Goal: Task Accomplishment & Management: Use online tool/utility

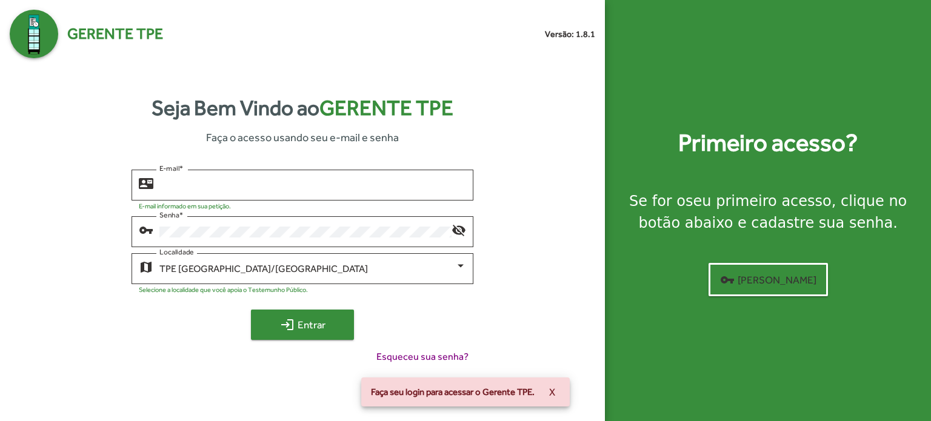
type input "**********"
click at [277, 327] on span "login Entrar" at bounding box center [302, 325] width 81 height 22
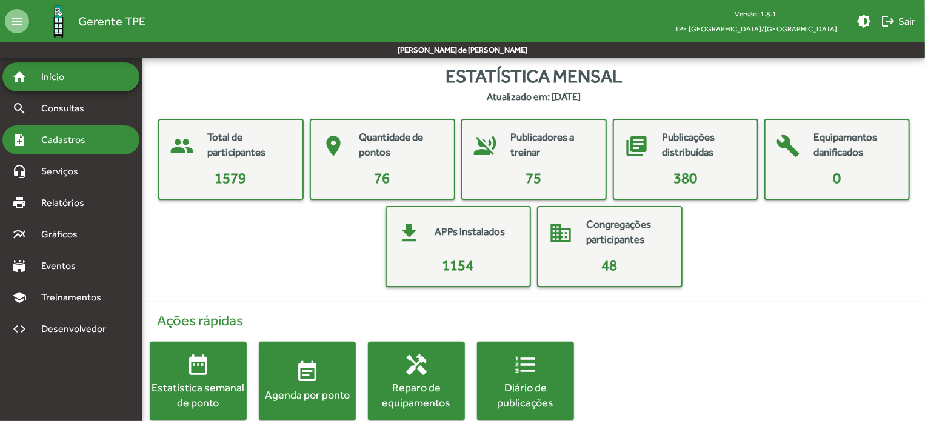
click at [79, 143] on span "Cadastros" at bounding box center [67, 140] width 67 height 15
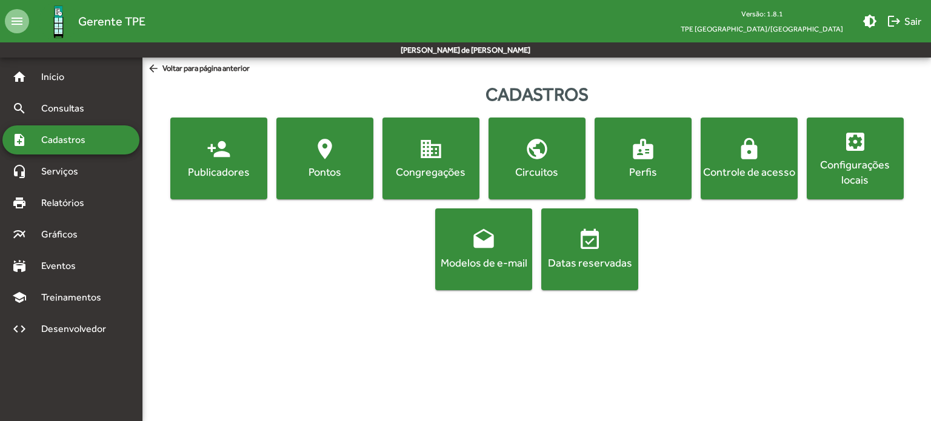
click at [225, 157] on mat-icon "person_add" at bounding box center [219, 149] width 24 height 24
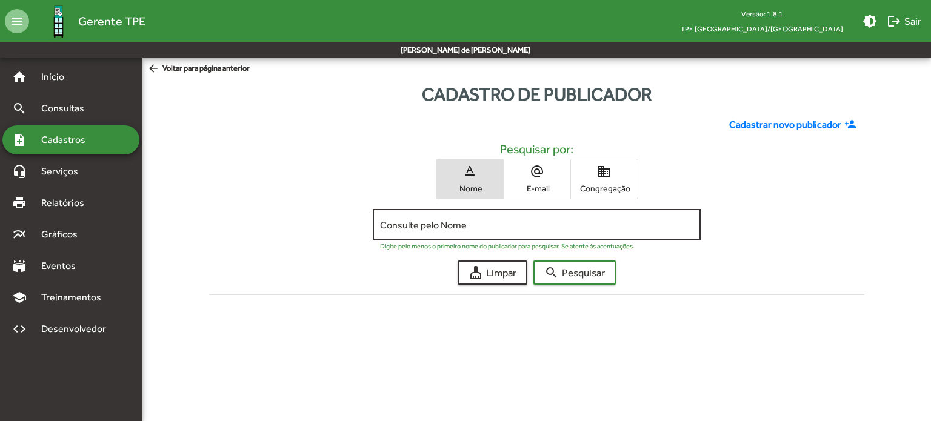
click at [449, 226] on input "Consulte pelo Nome" at bounding box center [536, 225] width 313 height 11
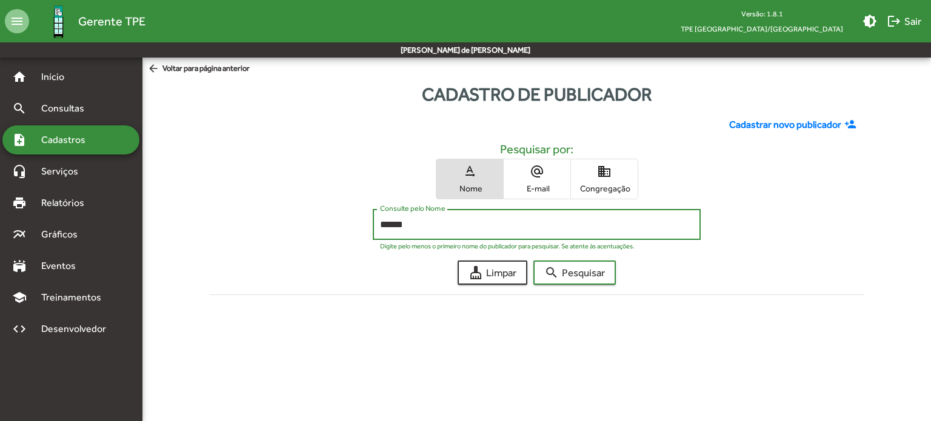
click at [534, 261] on button "search Pesquisar" at bounding box center [575, 273] width 82 height 24
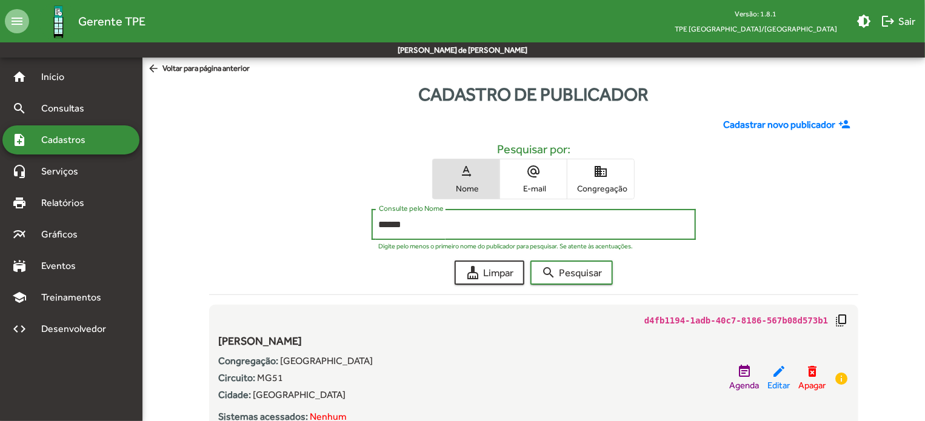
scroll to position [49, 0]
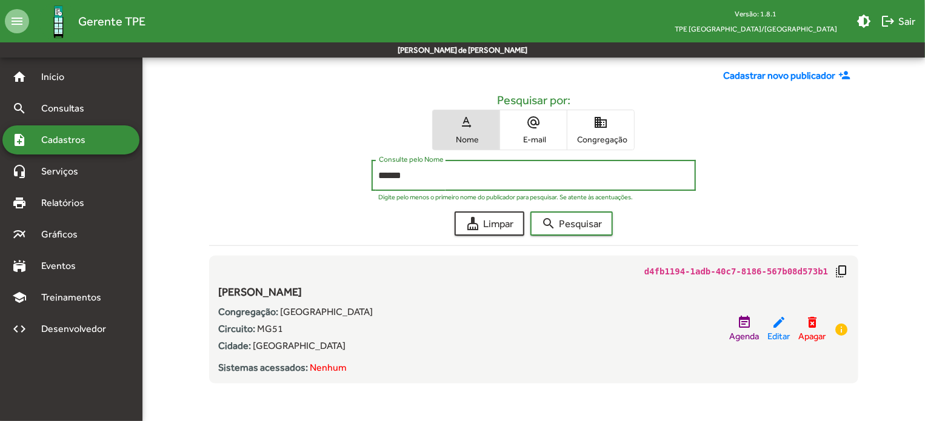
drag, startPoint x: 435, startPoint y: 176, endPoint x: 207, endPoint y: 164, distance: 228.3
click at [235, 162] on div "****** Consulte pelo Nome Digite pelo menos o primeiro nome do publicador para …" at bounding box center [534, 178] width 650 height 37
click at [531, 212] on button "search Pesquisar" at bounding box center [572, 224] width 82 height 24
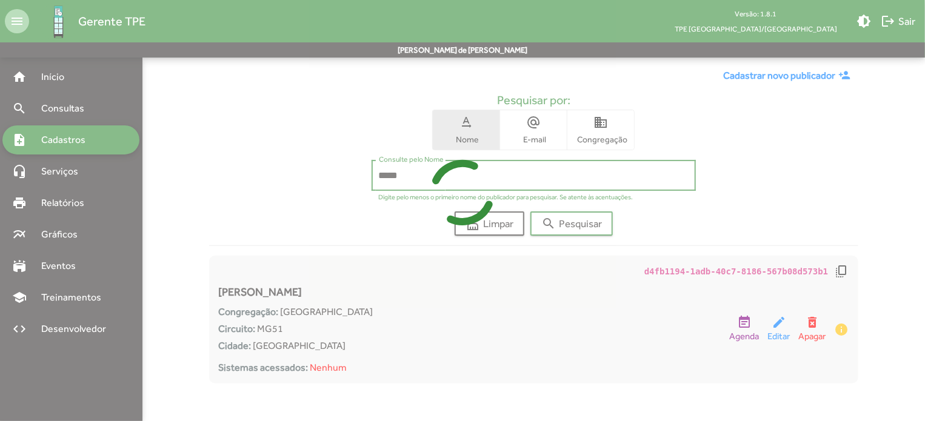
scroll to position [0, 0]
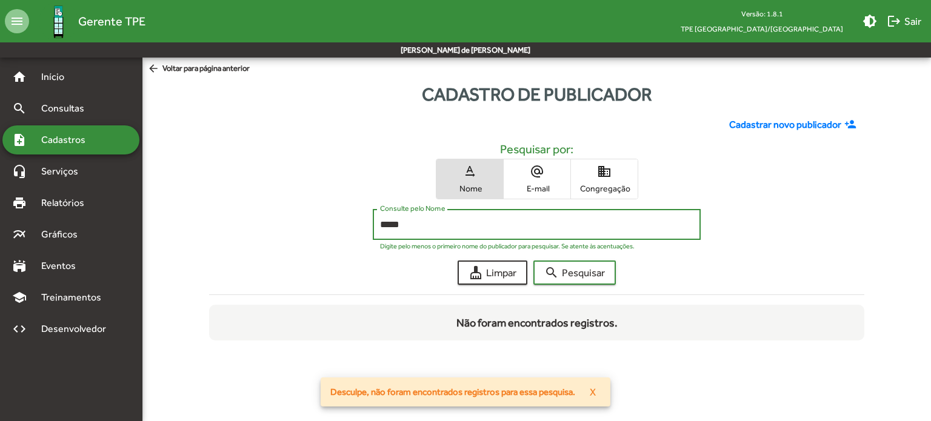
click at [594, 397] on span "X" at bounding box center [593, 392] width 6 height 22
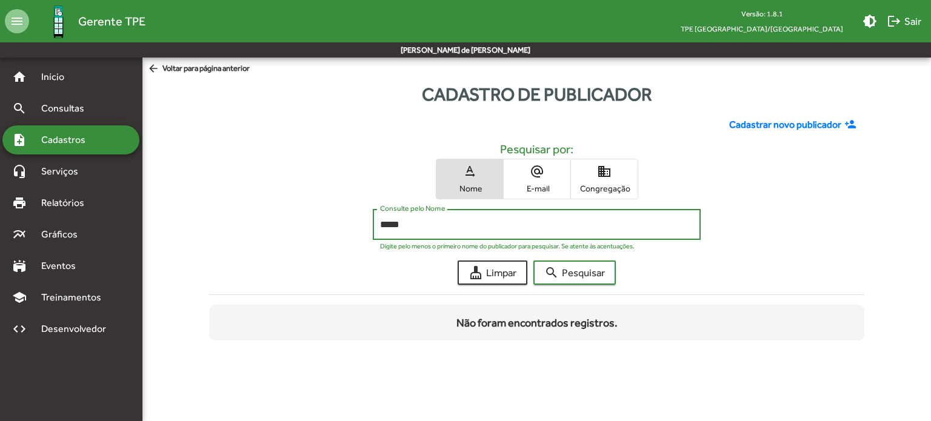
drag, startPoint x: 434, startPoint y: 227, endPoint x: 313, endPoint y: 223, distance: 121.4
click at [323, 224] on div "***** Consulte pelo Nome Digite pelo menos o primeiro nome do publicador para p…" at bounding box center [536, 227] width 655 height 37
click at [534, 261] on button "search Pesquisar" at bounding box center [575, 273] width 82 height 24
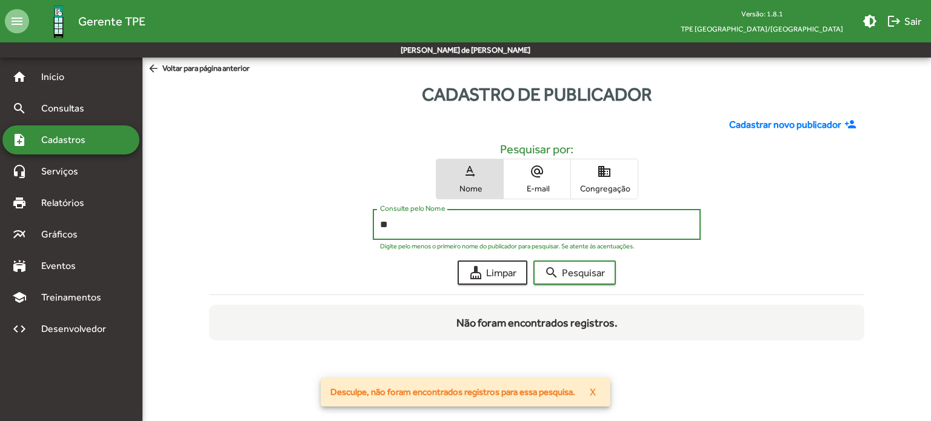
type input "*"
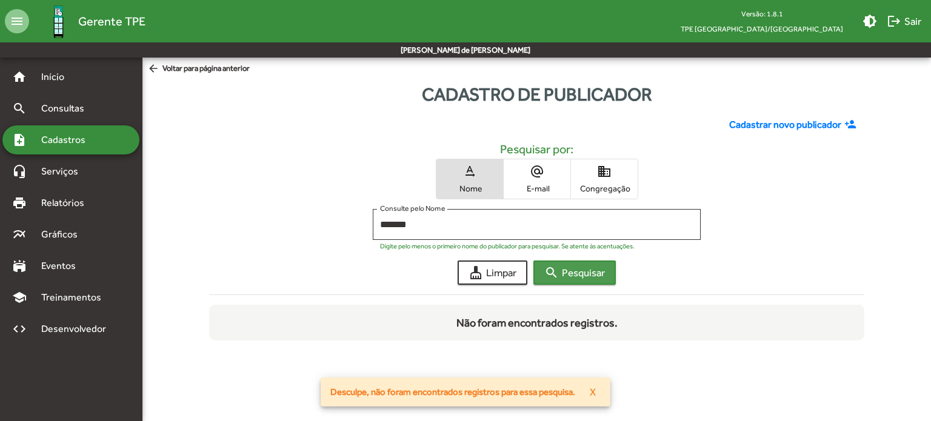
click at [562, 277] on span "search Pesquisar" at bounding box center [575, 273] width 61 height 22
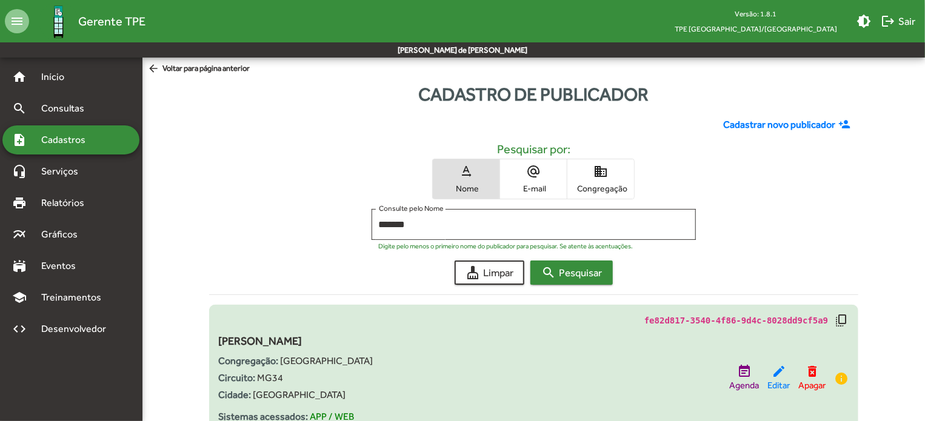
scroll to position [39, 0]
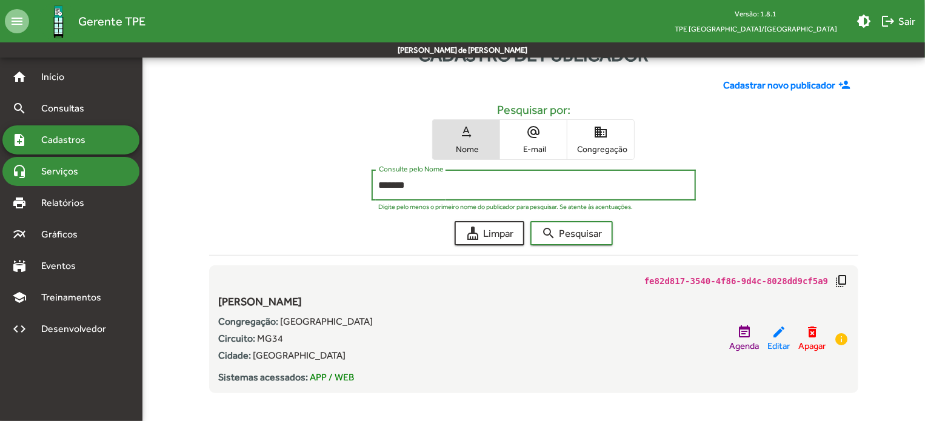
drag, startPoint x: 444, startPoint y: 189, endPoint x: 133, endPoint y: 170, distance: 312.3
click at [136, 172] on mat-sidenav-container "home Início search Consultas note_add Cadastros headset_mic Serviços print Rela…" at bounding box center [462, 218] width 925 height 400
type input "*******"
click at [531, 221] on button "search Pesquisar" at bounding box center [572, 233] width 82 height 24
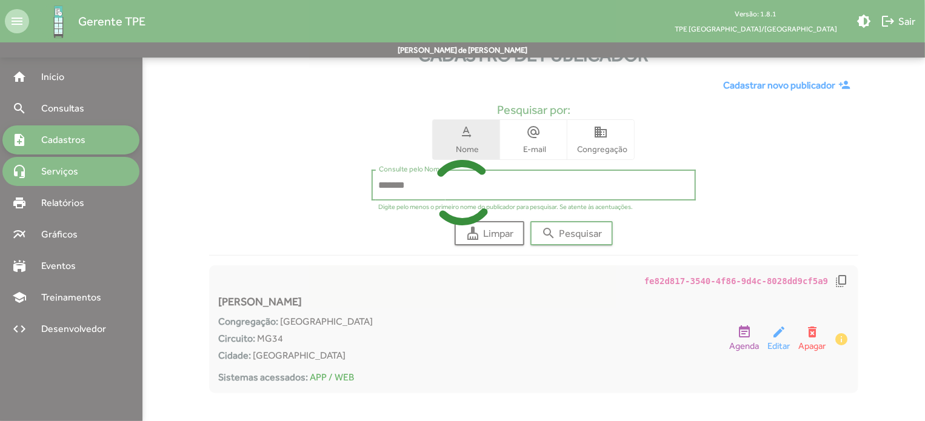
scroll to position [0, 0]
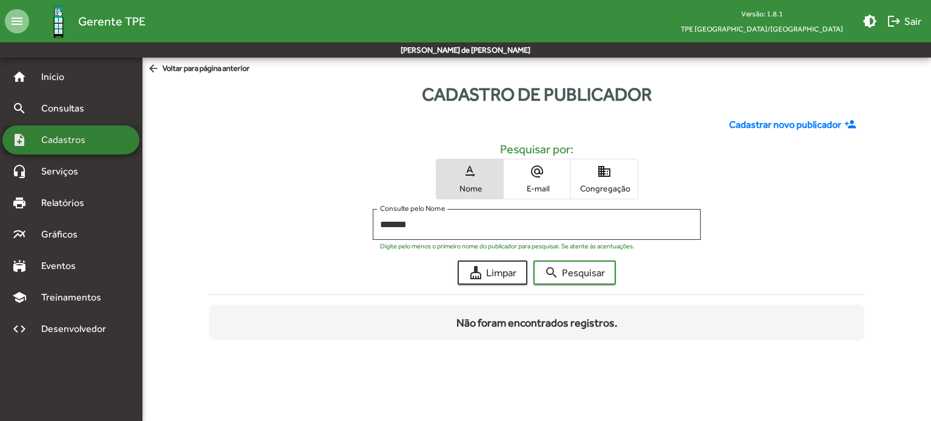
click at [63, 138] on span "Cadastros" at bounding box center [67, 140] width 67 height 15
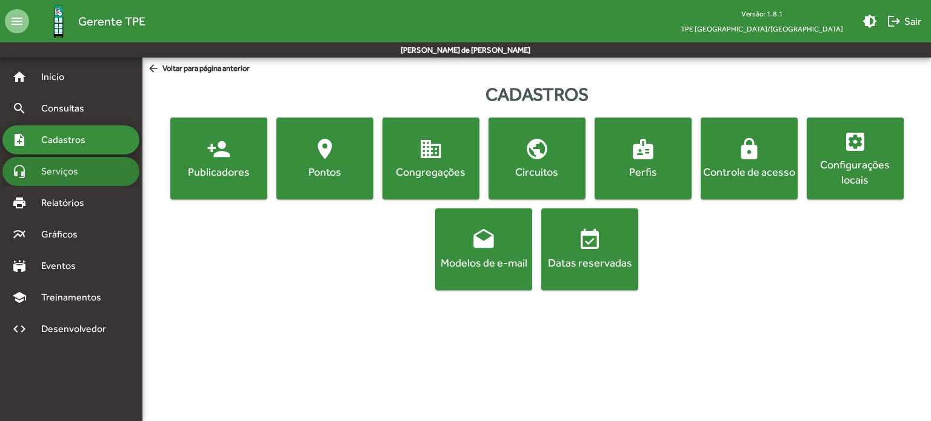
click at [76, 164] on span "Serviços" at bounding box center [64, 171] width 61 height 15
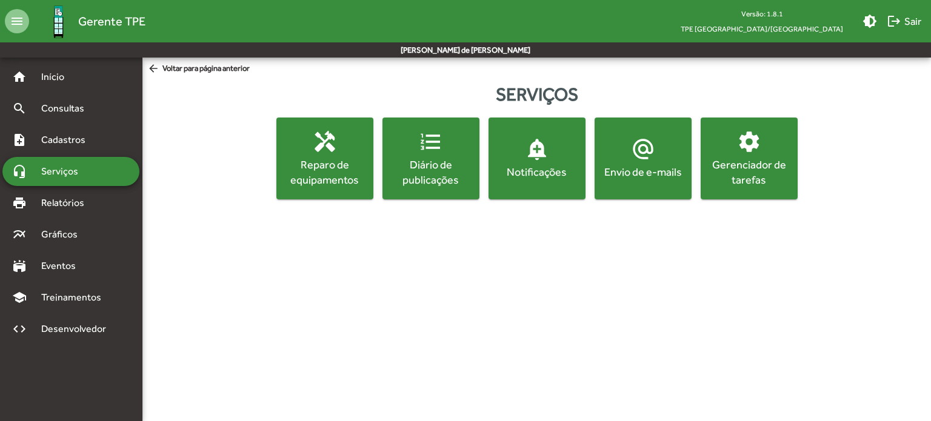
click at [665, 167] on div "Envio de e-mails" at bounding box center [643, 171] width 92 height 15
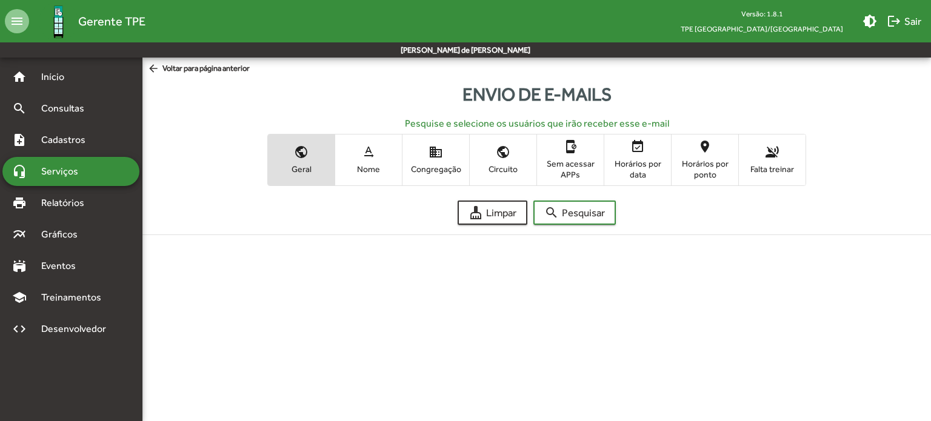
click at [366, 164] on span "Nome" at bounding box center [368, 169] width 61 height 11
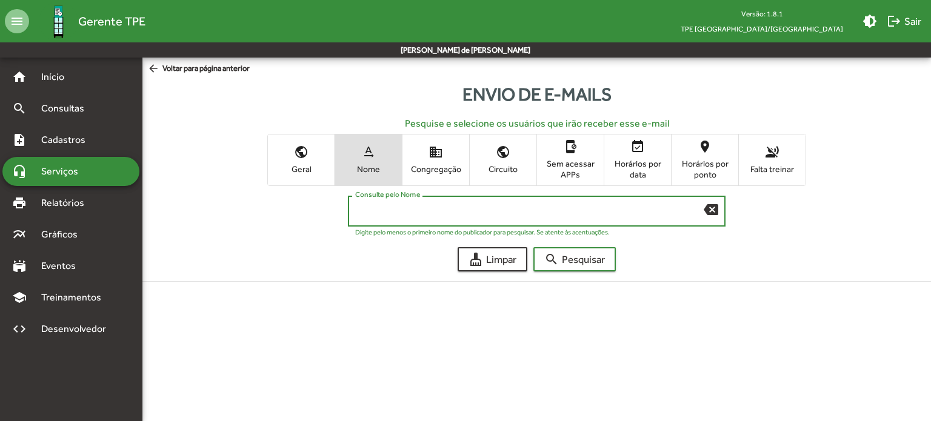
click at [404, 215] on input "Consulte pelo Nome" at bounding box center [529, 211] width 349 height 11
type input "******"
click at [534, 247] on button "search Pesquisar" at bounding box center [575, 259] width 82 height 24
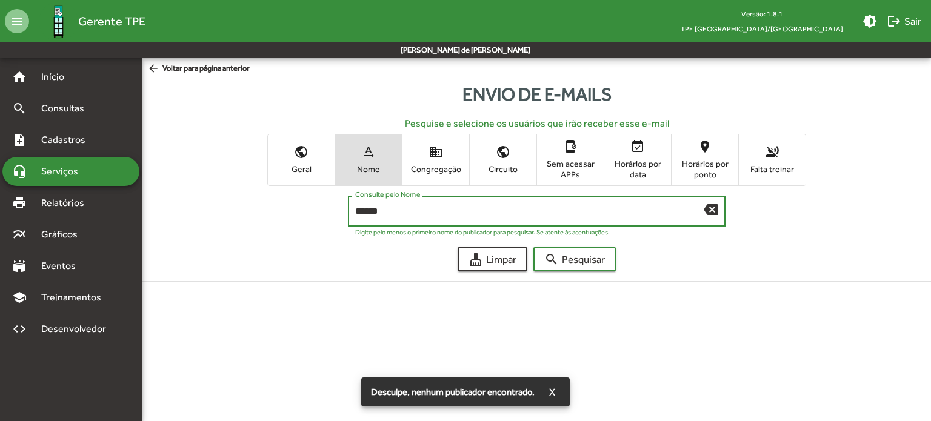
click at [429, 167] on span "Congregação" at bounding box center [436, 169] width 61 height 11
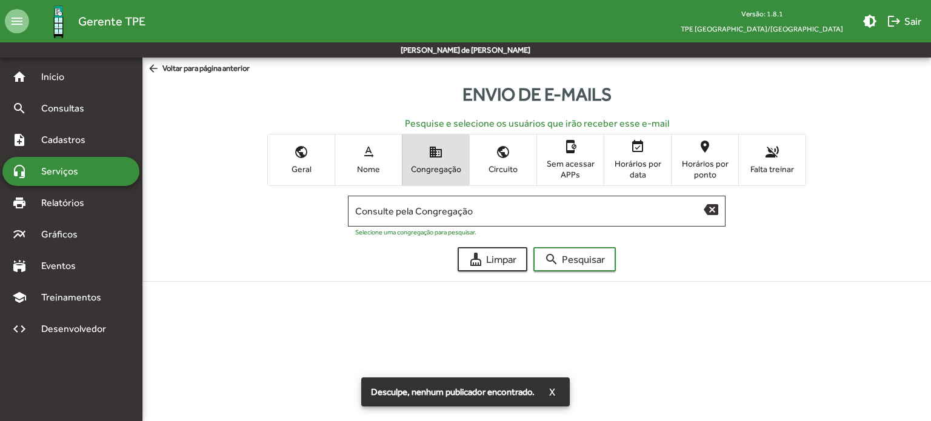
click at [375, 164] on span "Nome" at bounding box center [368, 169] width 61 height 11
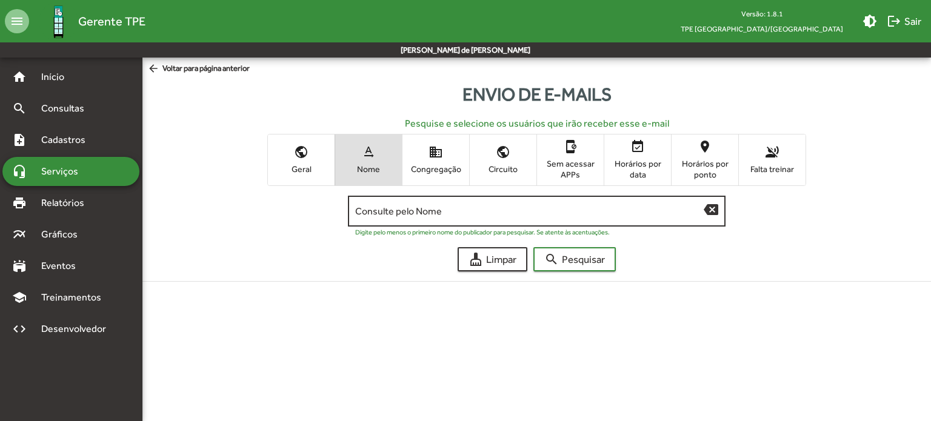
click at [420, 215] on input "Consulte pelo Nome" at bounding box center [529, 211] width 349 height 11
click at [534, 247] on button "search Pesquisar" at bounding box center [575, 259] width 82 height 24
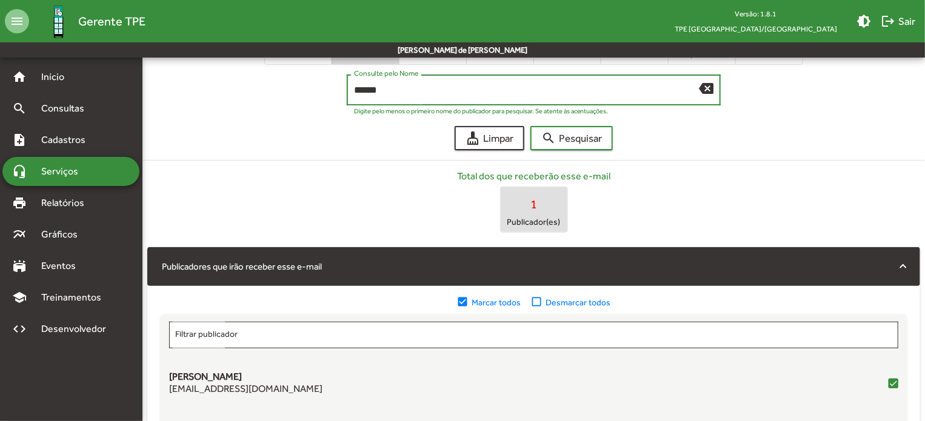
scroll to position [61, 0]
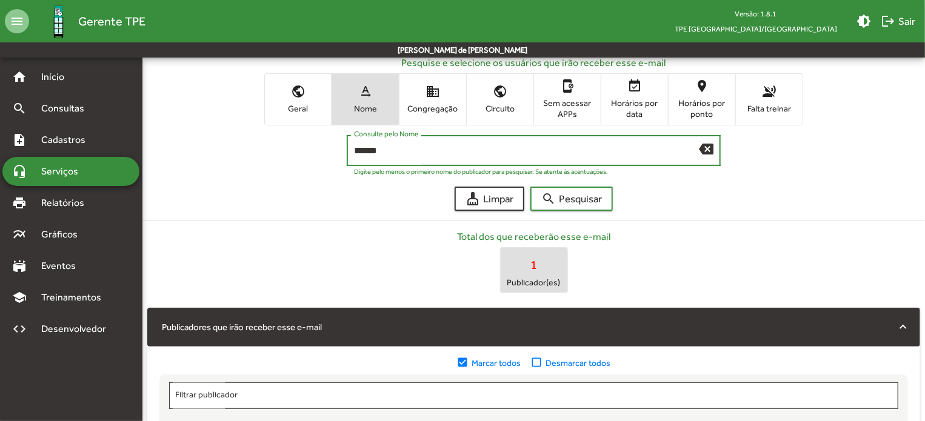
drag, startPoint x: 400, startPoint y: 152, endPoint x: 309, endPoint y: 152, distance: 91.0
click at [309, 152] on form "****** Consulte pelo Nome backspace Digite pelo menos o primeiro nome do public…" at bounding box center [533, 169] width 797 height 86
click at [531, 187] on button "search Pesquisar" at bounding box center [572, 199] width 82 height 24
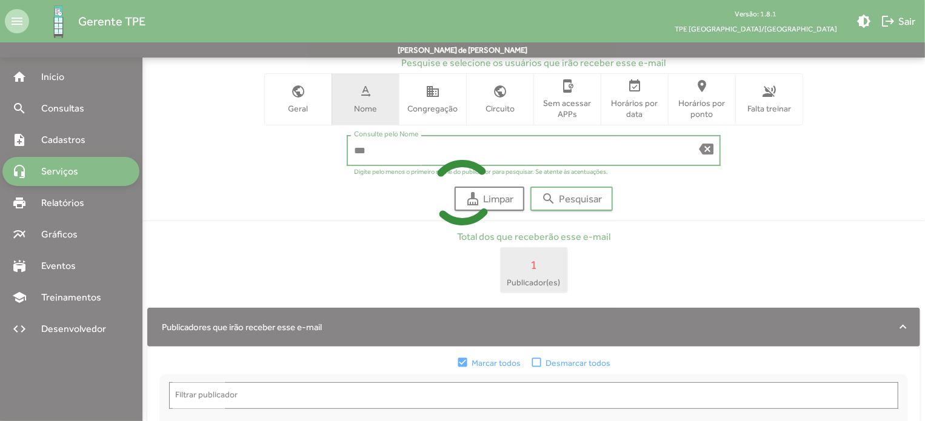
scroll to position [0, 0]
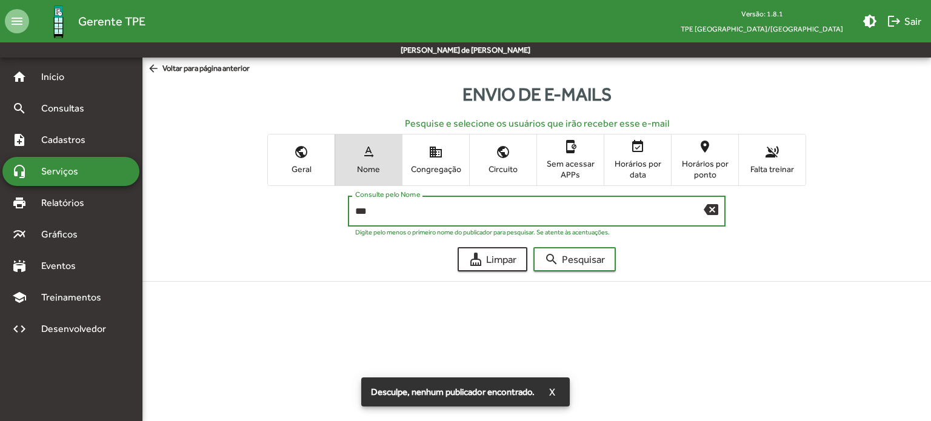
drag, startPoint x: 389, startPoint y: 215, endPoint x: 179, endPoint y: 210, distance: 209.9
click at [190, 210] on form "*** Consulte pelo Nome backspace Digite pelo menos o primeiro nome do publicado…" at bounding box center [536, 229] width 803 height 86
type input "***"
click at [534, 247] on button "search Pesquisar" at bounding box center [575, 259] width 82 height 24
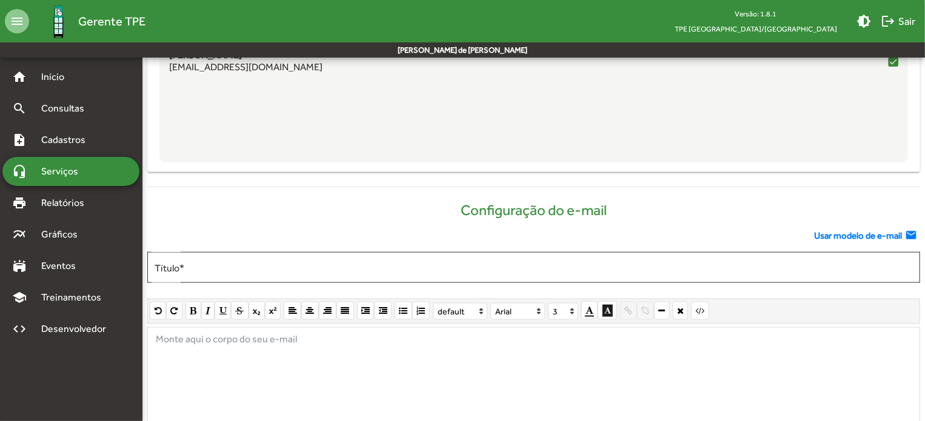
scroll to position [182, 0]
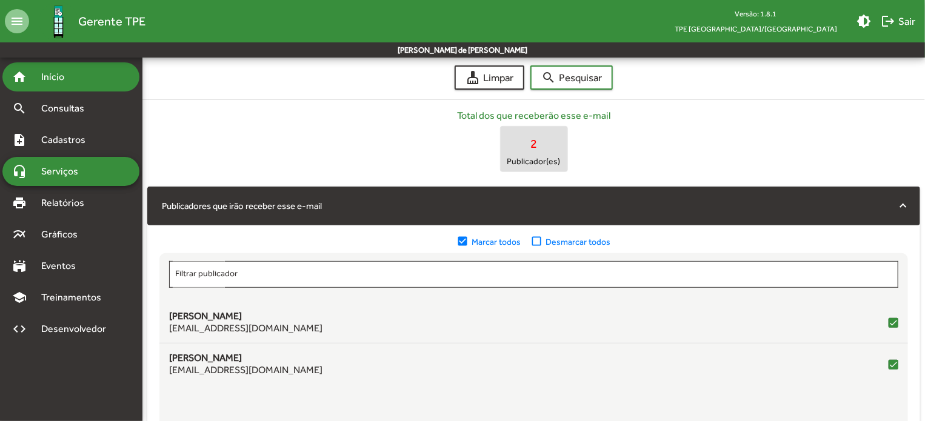
click at [77, 82] on span "Início" at bounding box center [58, 77] width 48 height 15
